Goal: Transaction & Acquisition: Purchase product/service

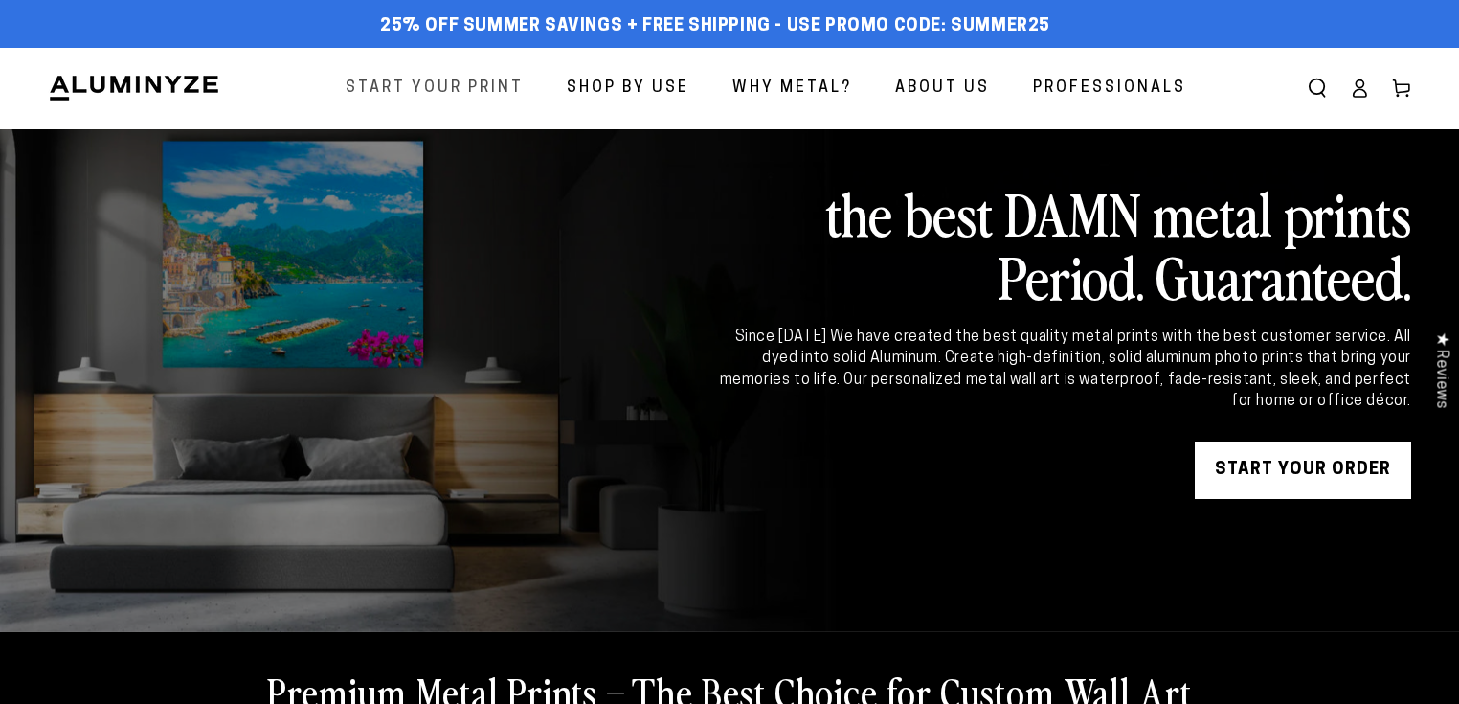
click at [375, 85] on span "Start Your Print" at bounding box center [435, 89] width 178 height 28
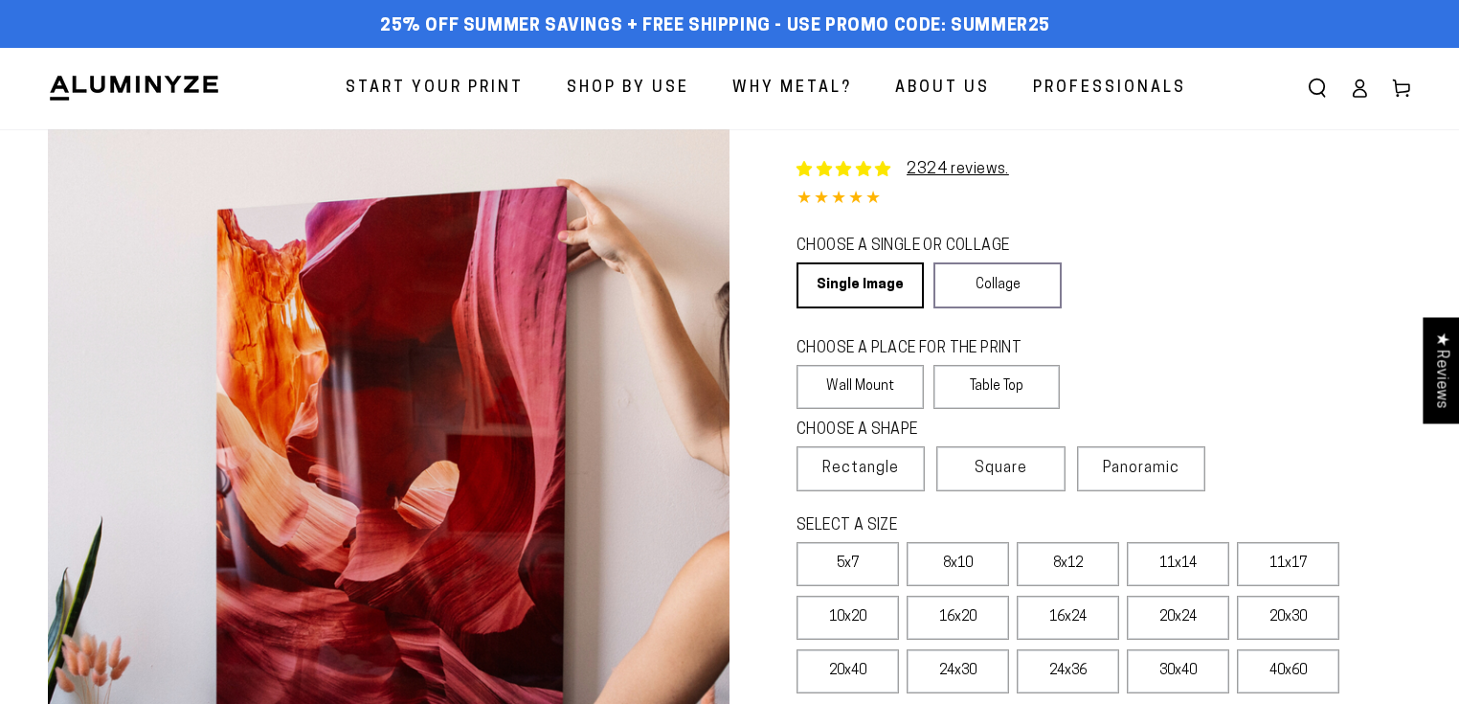
select select "**********"
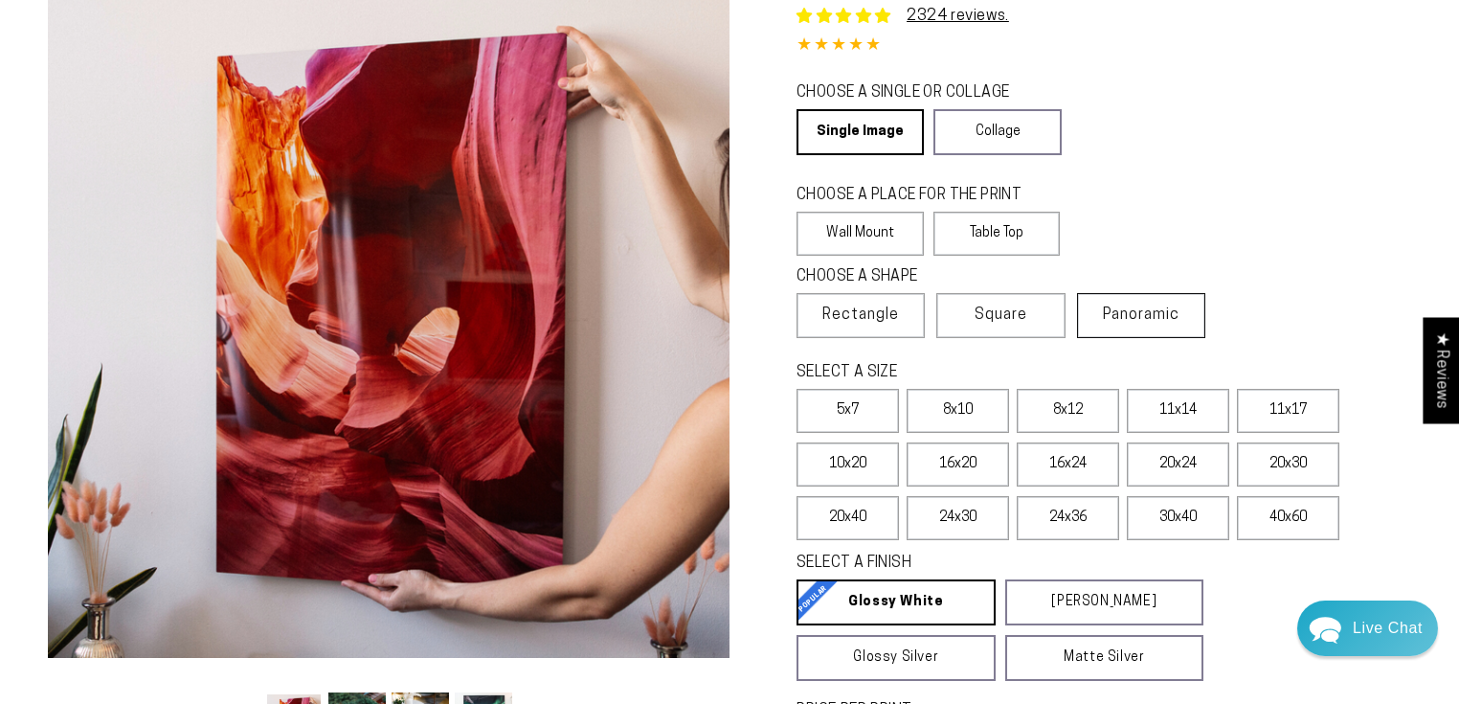
click at [1143, 323] on span "Panoramic" at bounding box center [1141, 314] width 77 height 15
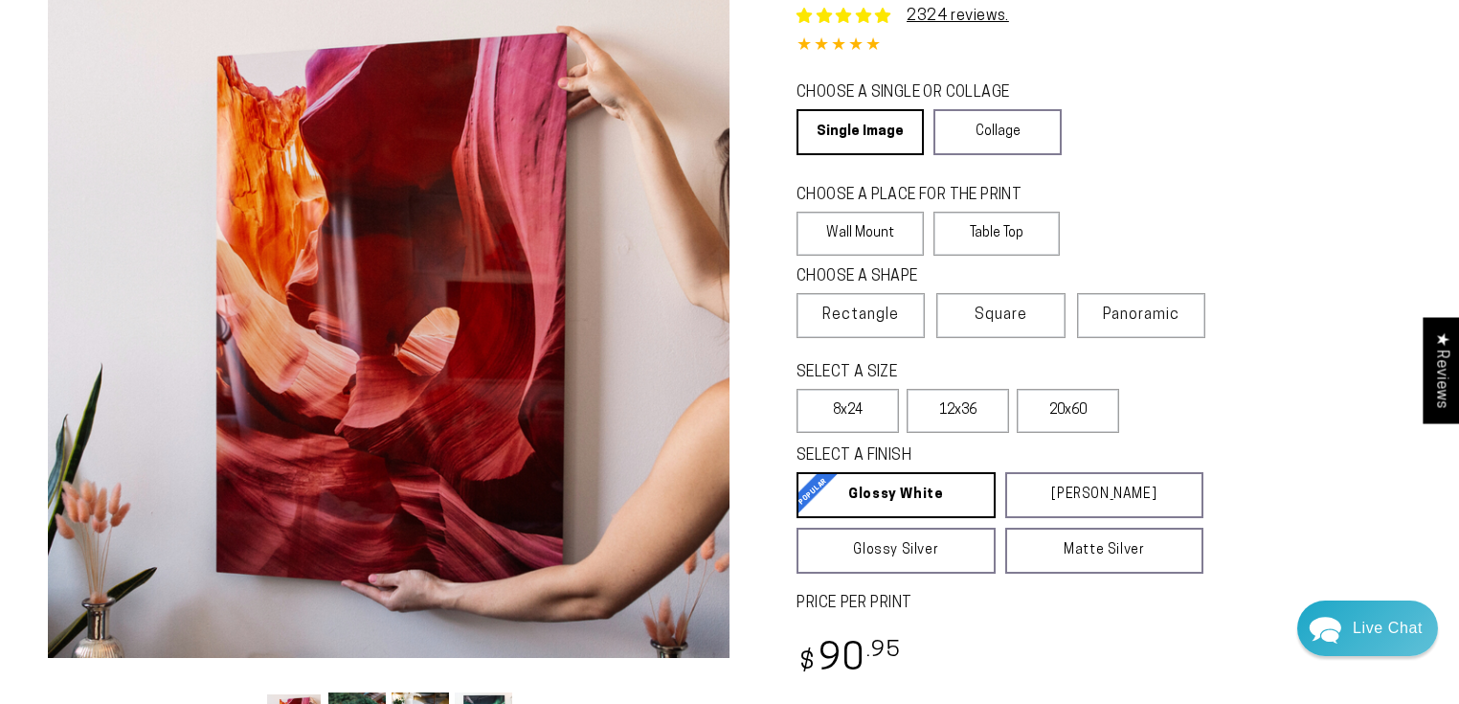
click at [1043, 389] on label "20x60" at bounding box center [1068, 411] width 102 height 44
